Goal: Transaction & Acquisition: Purchase product/service

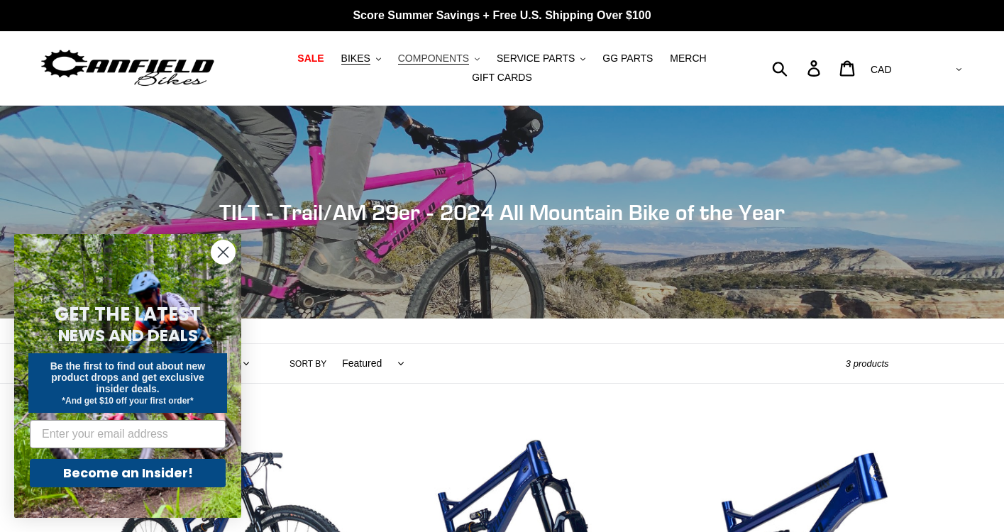
click at [470, 57] on button "COMPONENTS .cls-1{fill:#231f20}" at bounding box center [439, 58] width 96 height 19
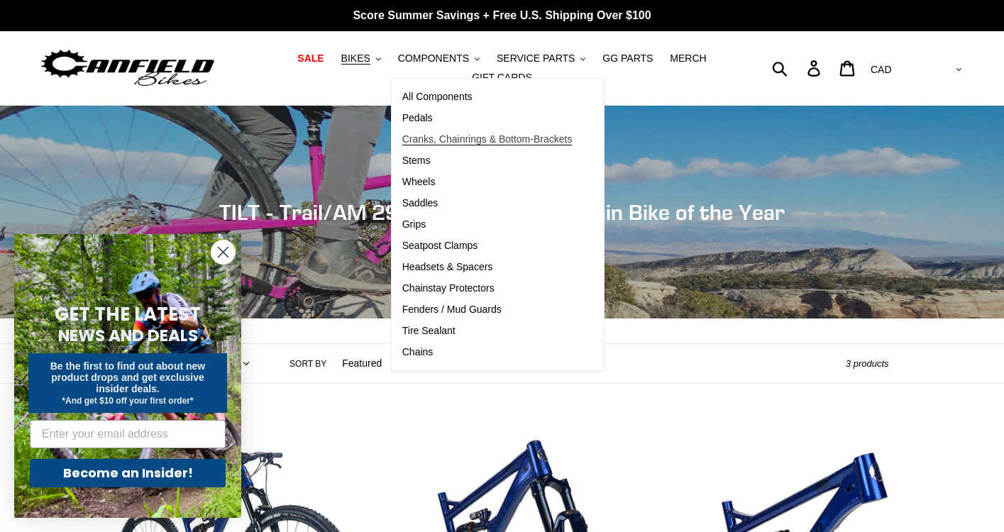
click at [460, 135] on span "Cranks, Chainrings & Bottom-Brackets" at bounding box center [487, 139] width 170 height 12
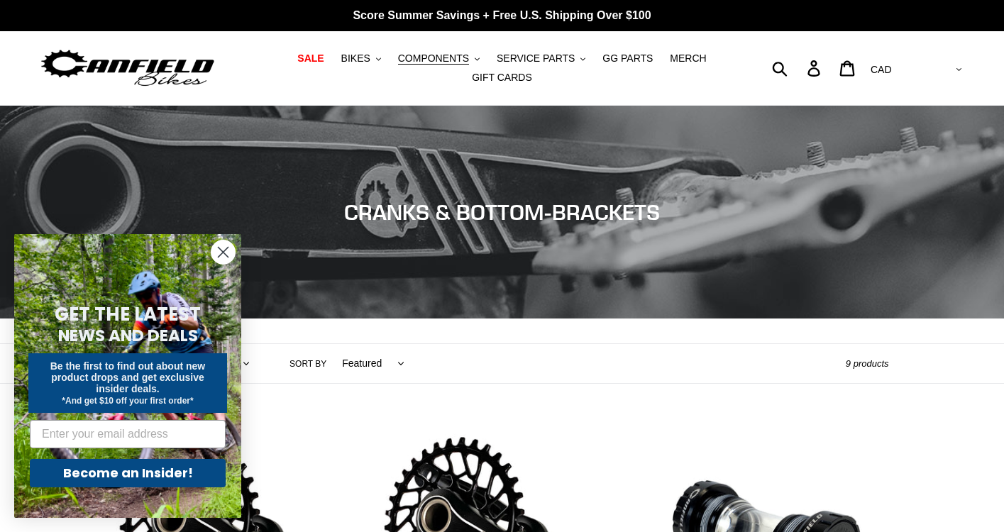
click at [219, 256] on icon "Close dialog" at bounding box center [224, 253] width 10 height 10
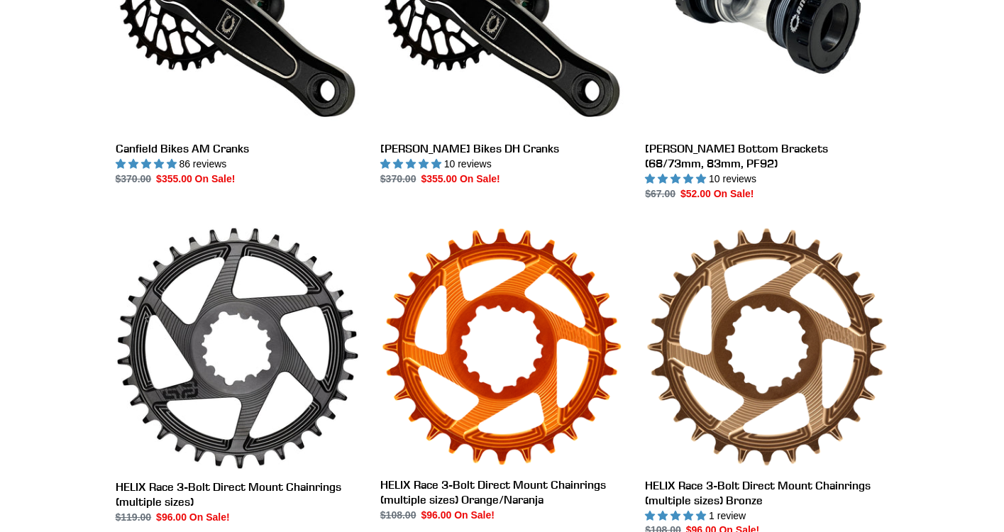
scroll to position [470, 0]
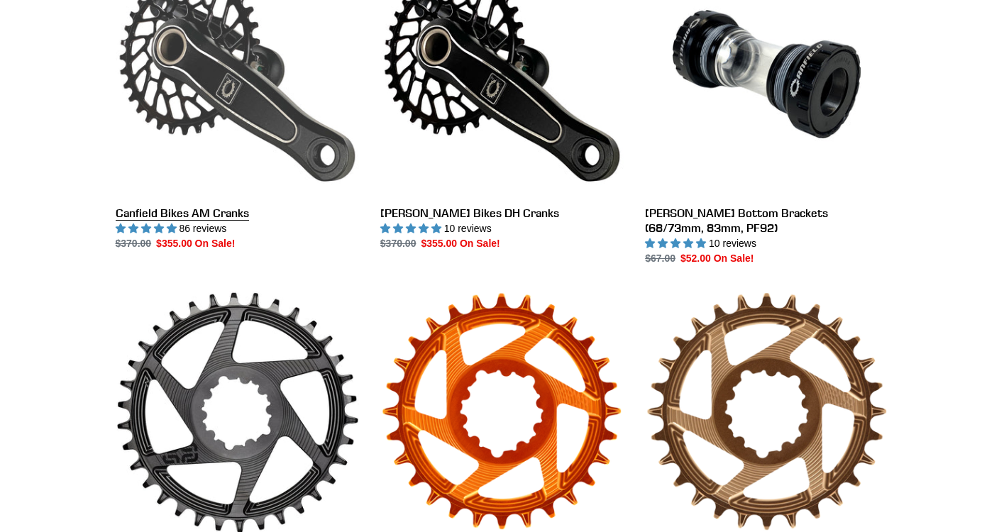
click at [231, 144] on link "Canfield Bikes AM Cranks" at bounding box center [237, 101] width 243 height 299
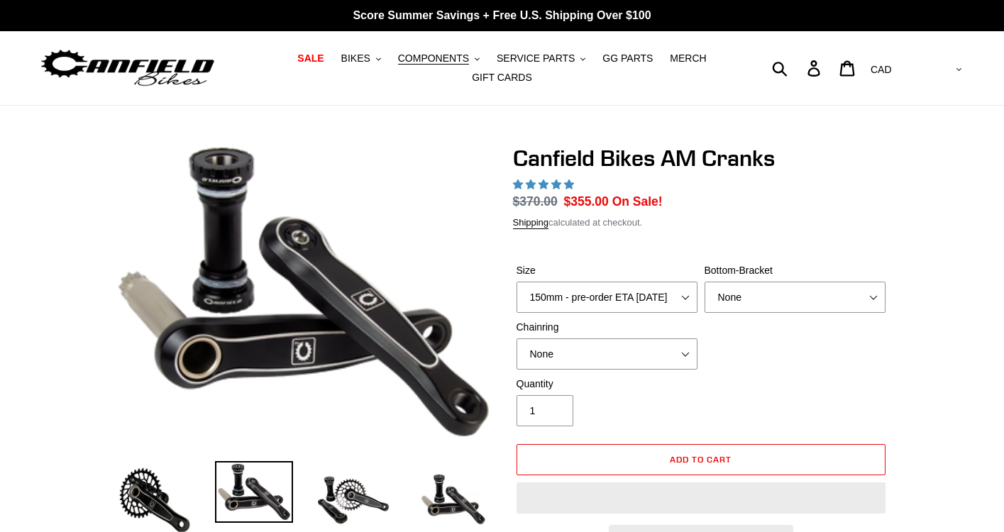
select select "highest-rating"
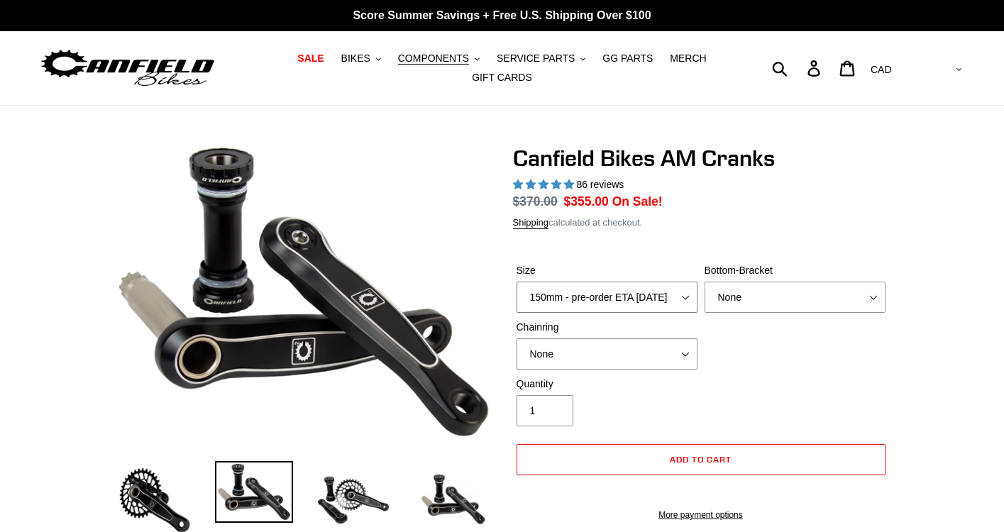
click at [681, 282] on select "150mm - pre-order ETA 9/30/25 155mm - pre-order ETA 9/30/25 160mm - pre-order E…" at bounding box center [607, 297] width 181 height 31
select select "155mm - pre-order ETA 9/30/25"
click at [517, 282] on select "150mm - pre-order ETA 9/30/25 155mm - pre-order ETA 9/30/25 160mm - pre-order E…" at bounding box center [607, 297] width 181 height 31
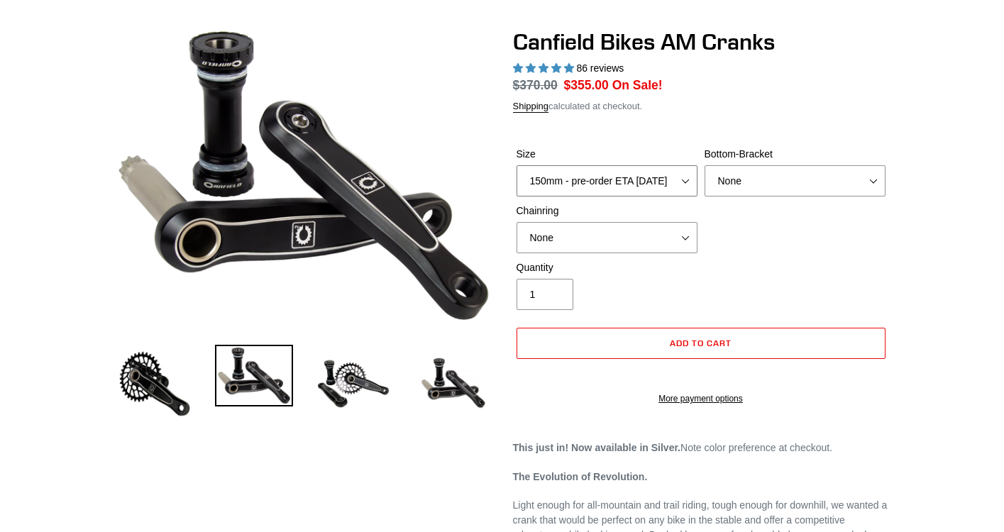
scroll to position [163, 0]
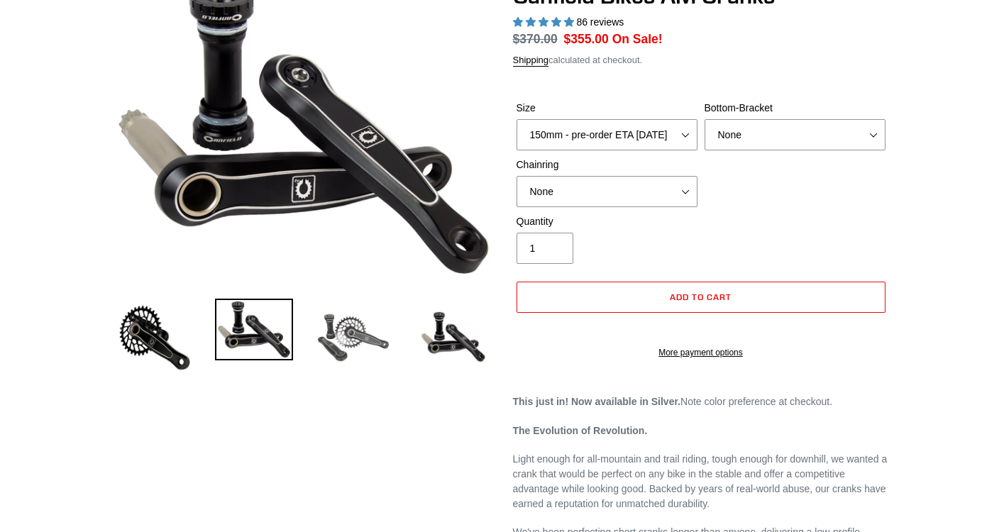
click at [336, 338] on img at bounding box center [353, 338] width 78 height 78
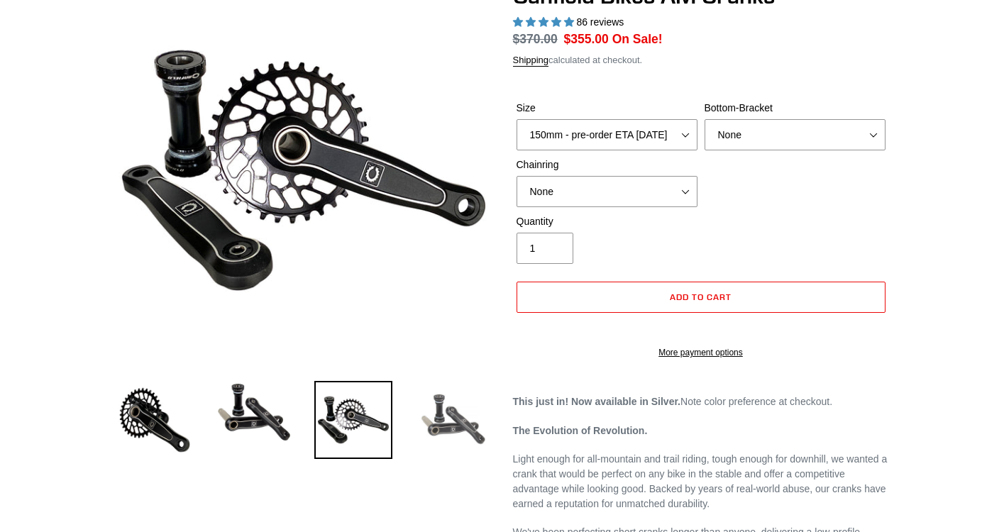
click at [440, 408] on img at bounding box center [453, 420] width 78 height 78
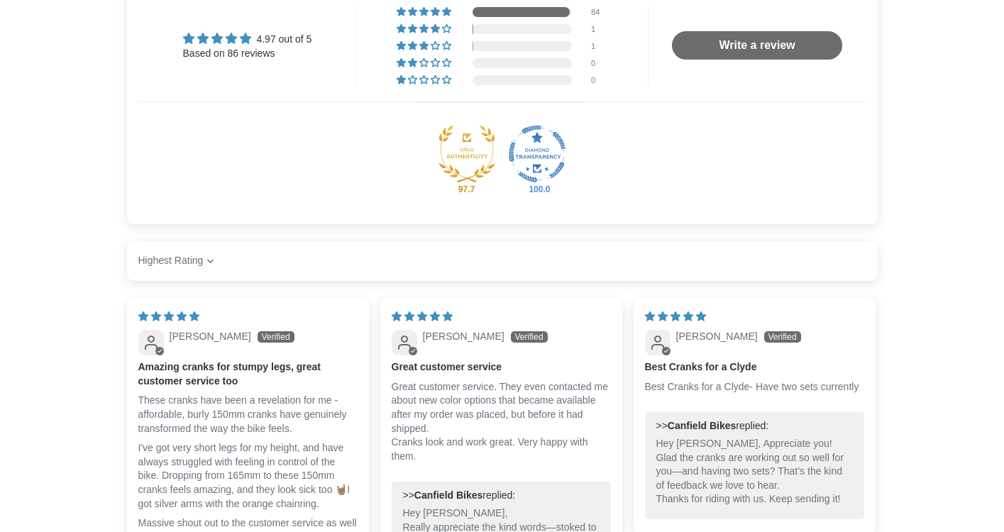
scroll to position [1433, 0]
